Goal: Information Seeking & Learning: Learn about a topic

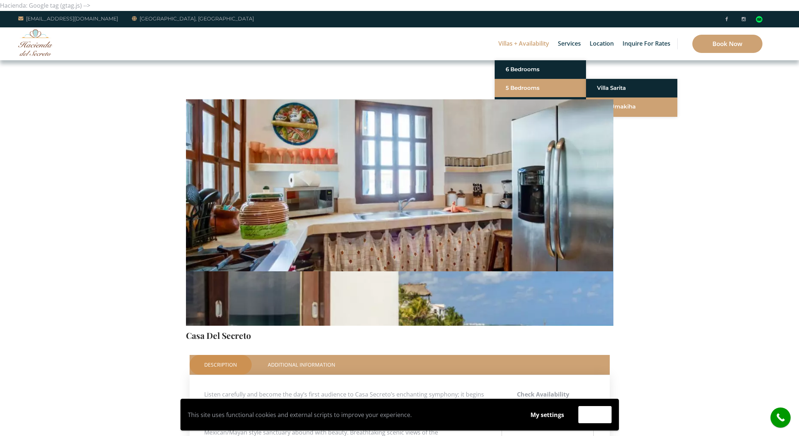
click at [616, 106] on link "Villa Umakiha" at bounding box center [631, 106] width 69 height 13
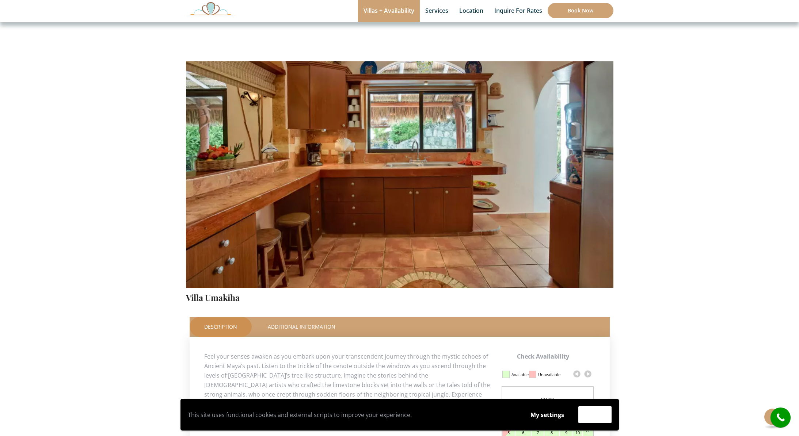
scroll to position [33, 0]
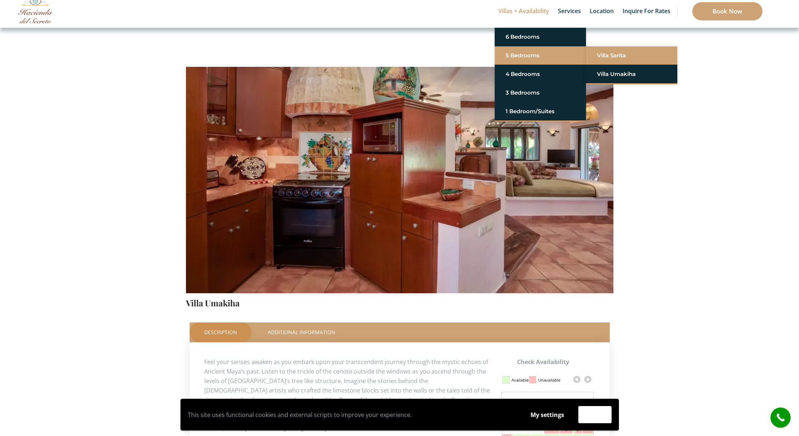
click at [614, 52] on link "Villa Sarita" at bounding box center [631, 55] width 69 height 13
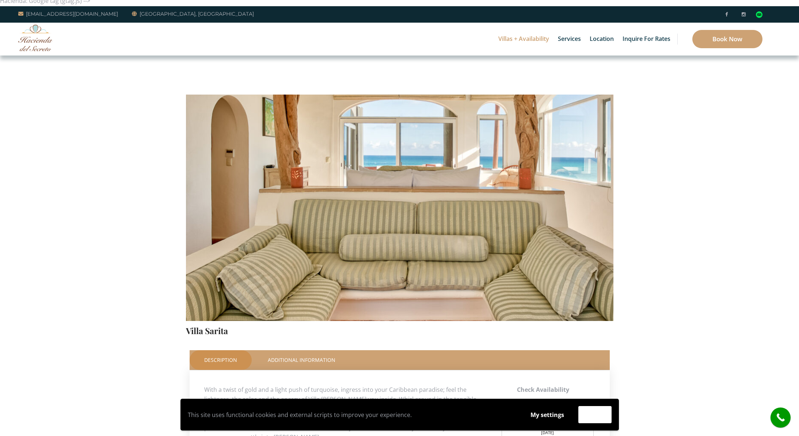
scroll to position [4, 0]
